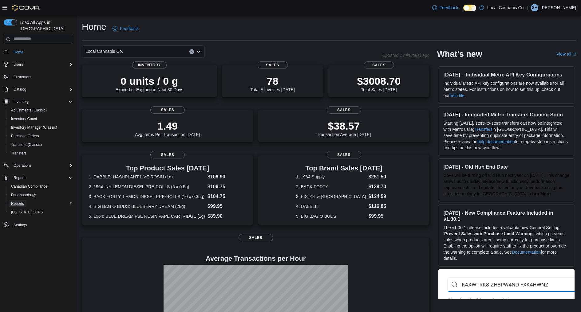
click at [19, 201] on span "Reports" at bounding box center [17, 203] width 13 height 5
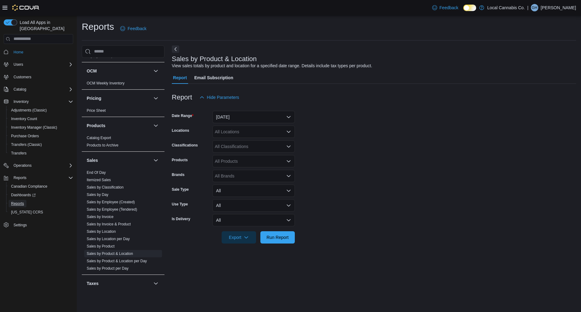
scroll to position [357, 0]
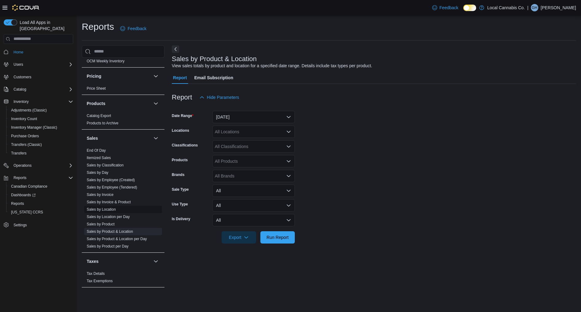
click at [115, 209] on link "Sales by Location" at bounding box center [101, 210] width 29 height 4
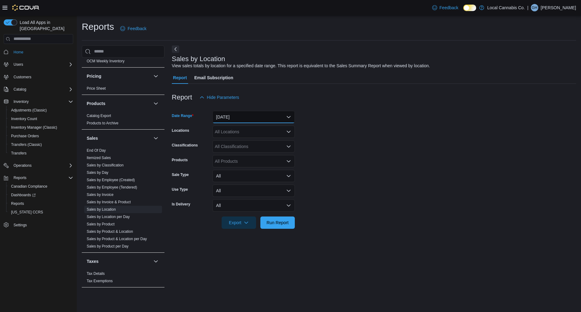
click at [249, 117] on button "Yesterday" at bounding box center [253, 117] width 82 height 12
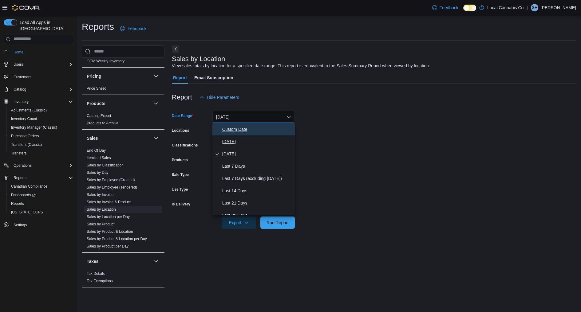
drag, startPoint x: 247, startPoint y: 135, endPoint x: 246, endPoint y: 141, distance: 6.2
click at [246, 141] on div "Custom Date Today Yesterday Last 7 Days Last 7 Days (excluding today) Last 14 D…" at bounding box center [253, 169] width 82 height 92
click at [246, 141] on span "Today" at bounding box center [257, 141] width 70 height 7
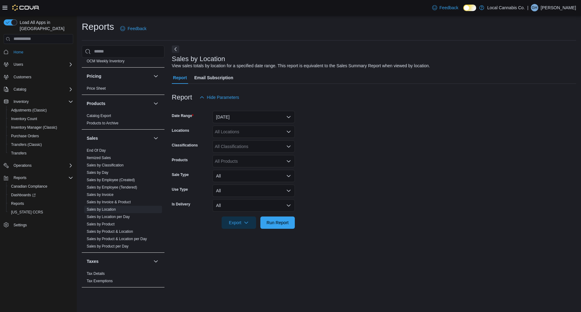
click at [318, 147] on form "Date Range Today Locations All Locations Classifications All Classifications Pr…" at bounding box center [374, 166] width 404 height 125
click at [277, 220] on span "Run Report" at bounding box center [278, 223] width 22 height 6
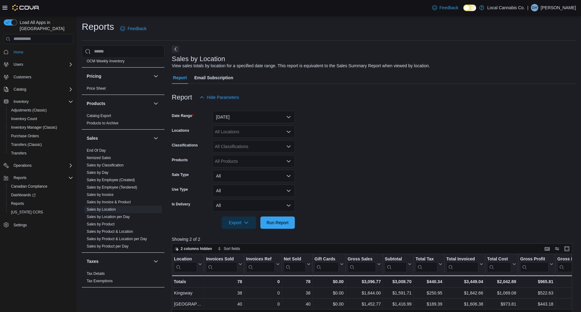
click at [396, 164] on form "Date Range Today Locations All Locations Classifications All Classifications Pr…" at bounding box center [374, 166] width 404 height 125
click at [314, 222] on form "Date Range Today Locations All Locations Classifications All Classifications Pr…" at bounding box center [374, 166] width 404 height 125
click at [273, 220] on span "Run Report" at bounding box center [278, 223] width 22 height 6
